Goal: Find specific page/section: Find specific page/section

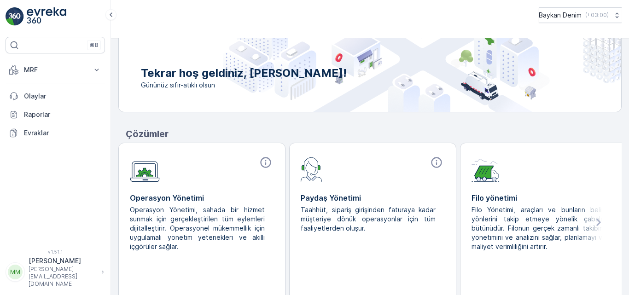
scroll to position [110, 0]
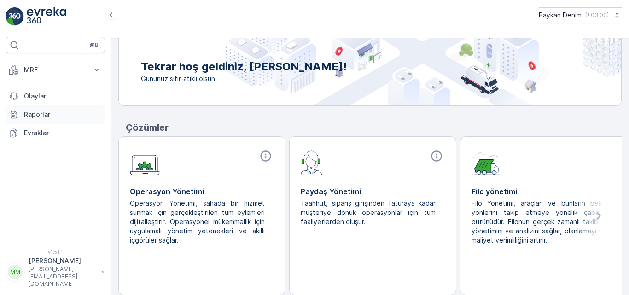
click at [30, 120] on link "Raporlar" at bounding box center [55, 114] width 99 height 18
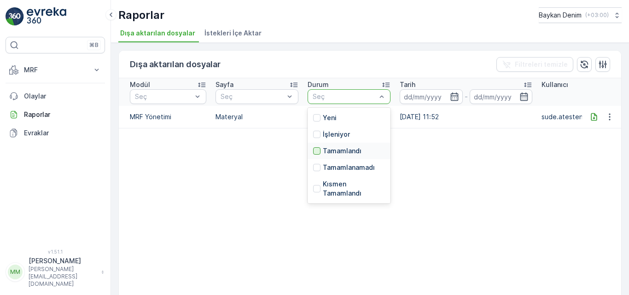
click at [317, 152] on div at bounding box center [316, 150] width 7 height 7
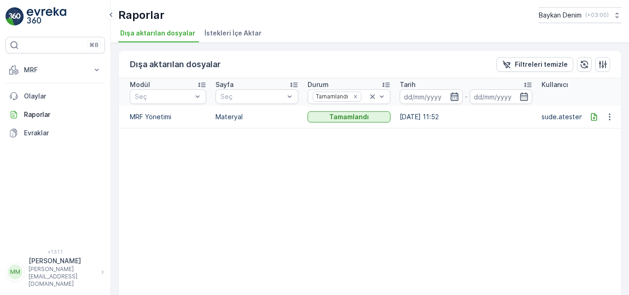
click at [455, 96] on icon "button" at bounding box center [454, 96] width 8 height 8
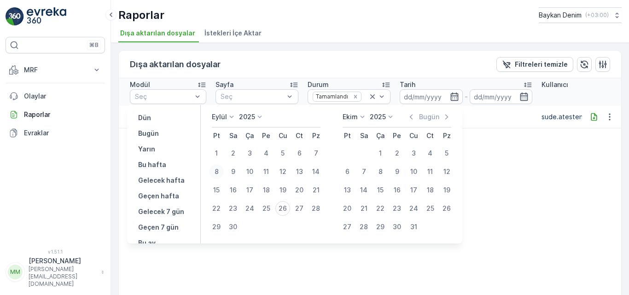
click at [217, 172] on div "8" at bounding box center [216, 171] width 15 height 15
type input "[DATE]"
click at [439, 97] on input at bounding box center [430, 96] width 63 height 15
type input "[DATE]"
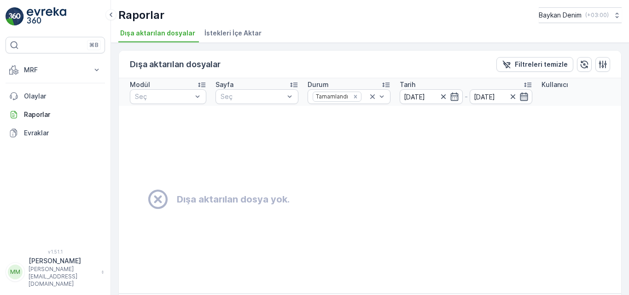
click at [525, 96] on icon "button" at bounding box center [524, 96] width 8 height 8
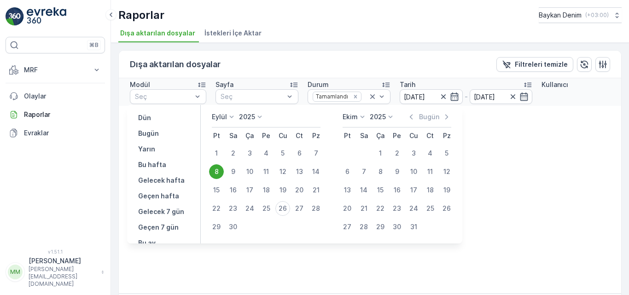
click at [317, 192] on div "21" at bounding box center [315, 190] width 15 height 15
type input "[DATE]"
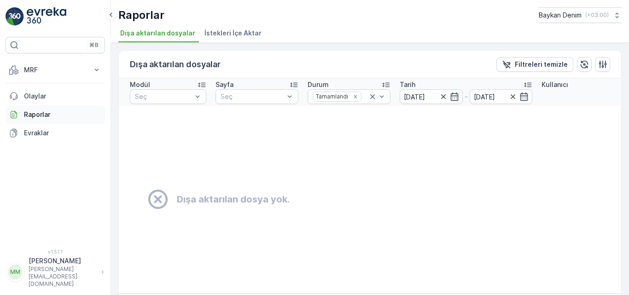
click at [41, 112] on p "Raporlar" at bounding box center [62, 114] width 77 height 9
click at [40, 98] on p "Olaylar" at bounding box center [62, 96] width 77 height 9
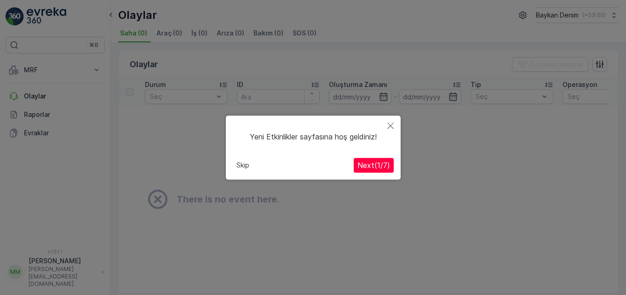
click at [367, 167] on span "Next ( 1 / 7 )" at bounding box center [374, 165] width 33 height 9
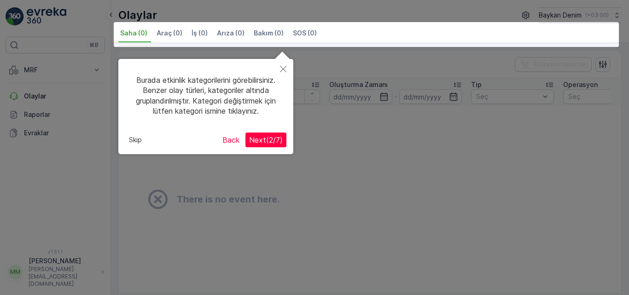
click at [279, 142] on span "Next ( 2 / 7 )" at bounding box center [266, 139] width 34 height 9
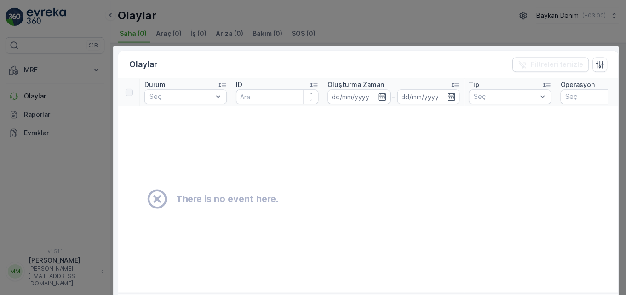
scroll to position [105, 0]
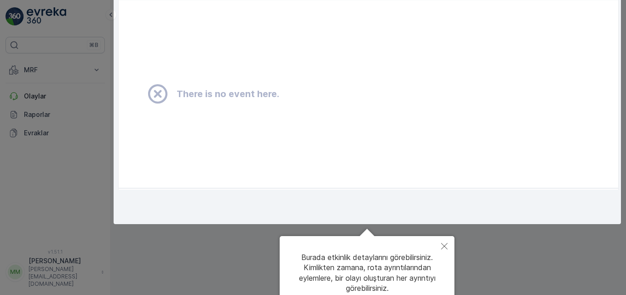
click at [444, 242] on button "Close" at bounding box center [444, 246] width 20 height 21
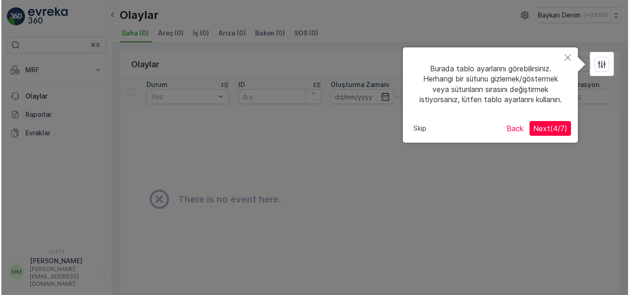
scroll to position [0, 0]
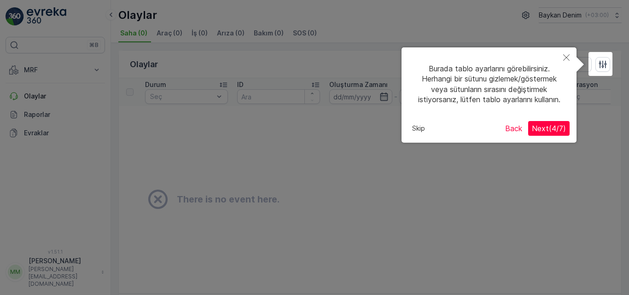
click at [571, 55] on button "Close" at bounding box center [566, 57] width 20 height 21
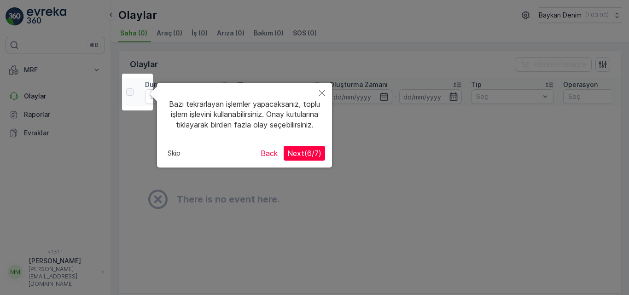
click at [270, 161] on button "Back" at bounding box center [269, 153] width 24 height 15
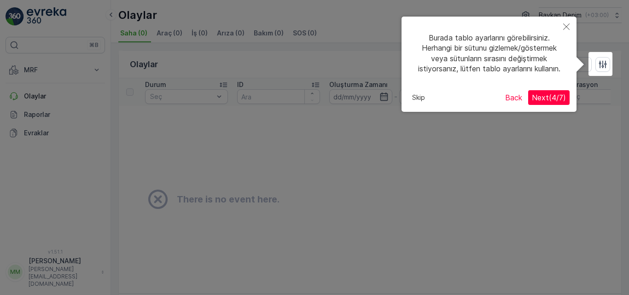
click at [413, 101] on button "Skip" at bounding box center [418, 98] width 20 height 14
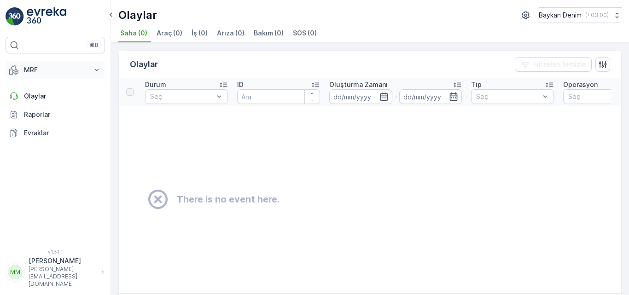
click at [35, 69] on p "MRF" at bounding box center [55, 69] width 63 height 9
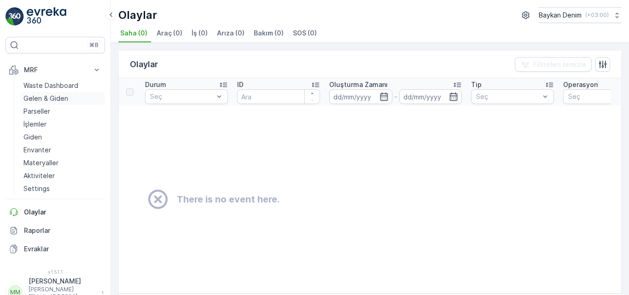
click at [30, 99] on p "Gelen & Giden" at bounding box center [45, 98] width 45 height 9
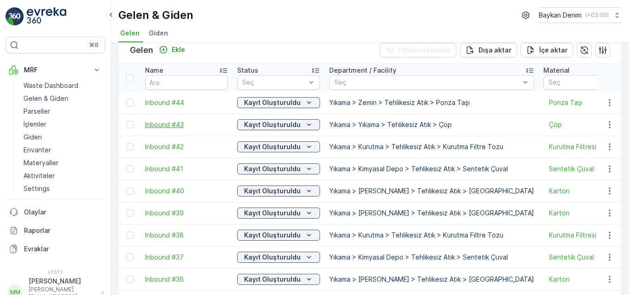
scroll to position [46, 0]
